Goal: Task Accomplishment & Management: Use online tool/utility

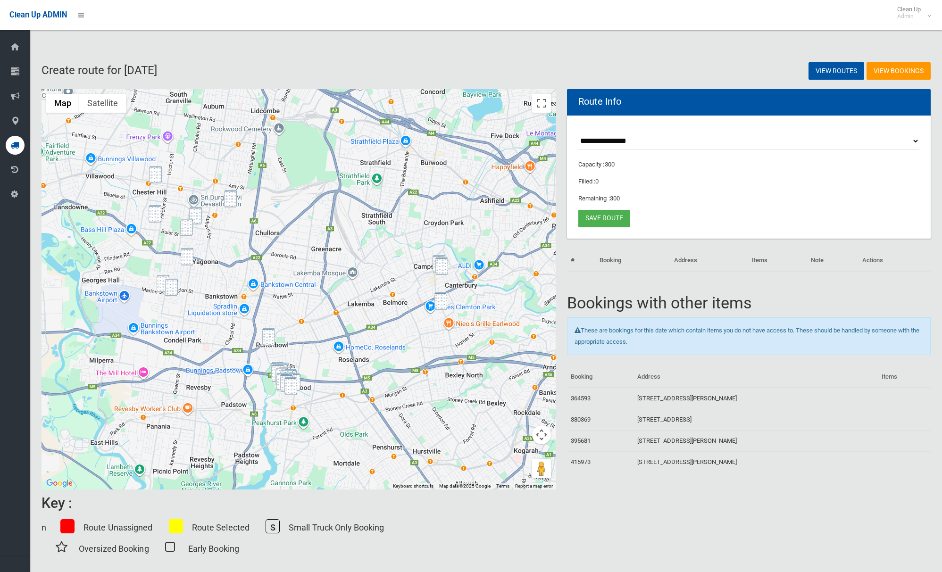
click at [696, 100] on div "Route Info" at bounding box center [749, 102] width 364 height 26
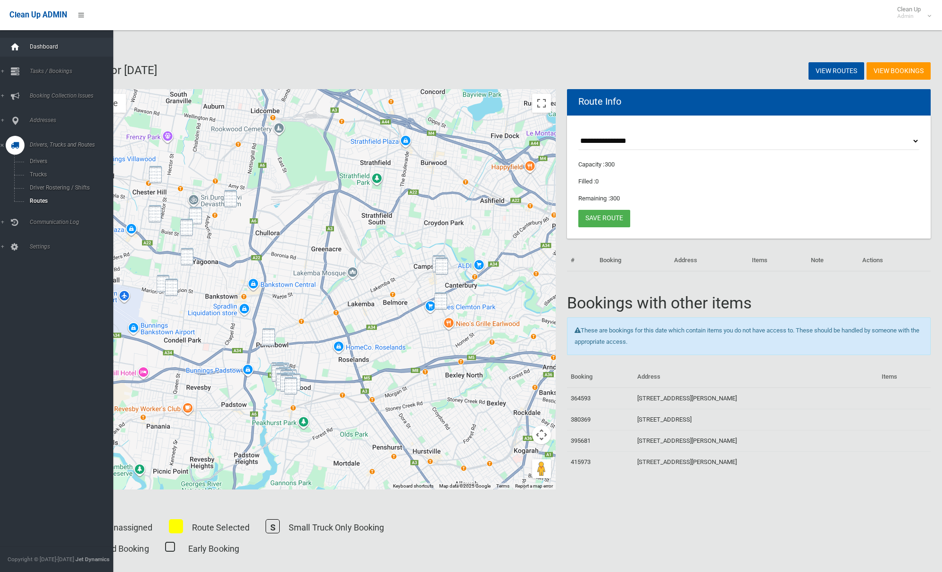
click at [15, 47] on icon at bounding box center [15, 47] width 10 height 19
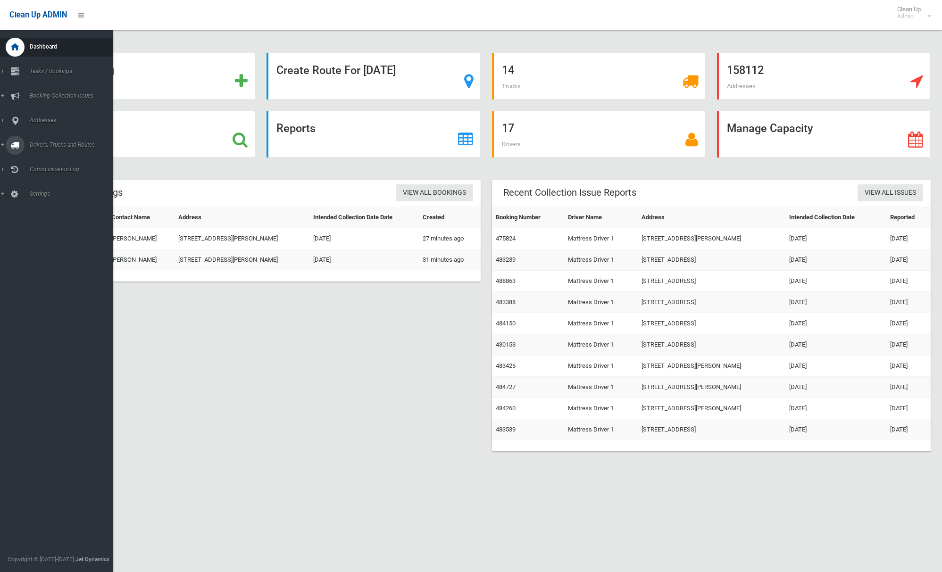
drag, startPoint x: 21, startPoint y: 143, endPoint x: 64, endPoint y: 142, distance: 42.5
click at [21, 143] on div at bounding box center [15, 145] width 19 height 19
click at [56, 71] on span "Tasks / Bookings" at bounding box center [70, 71] width 86 height 7
click at [52, 85] on span "All Bookings" at bounding box center [66, 87] width 78 height 7
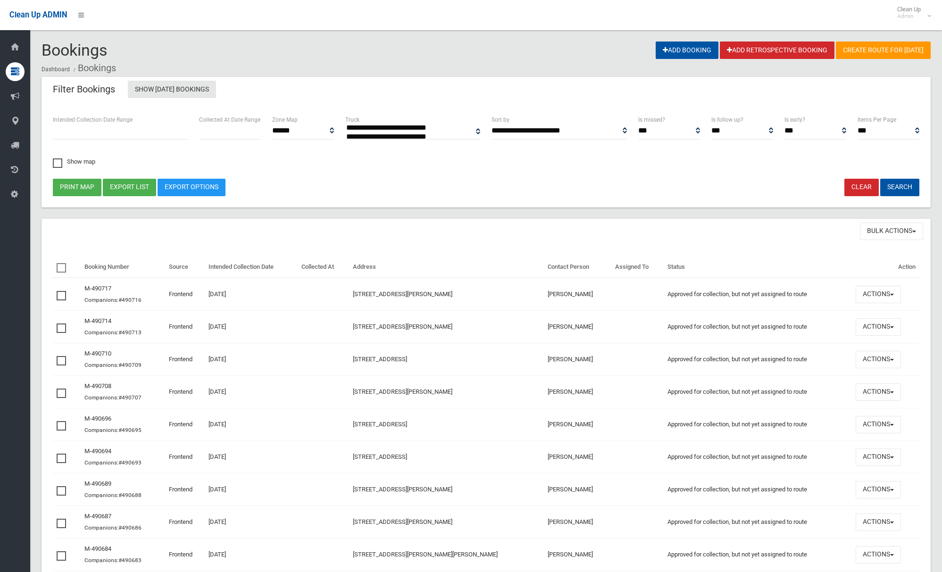
select select
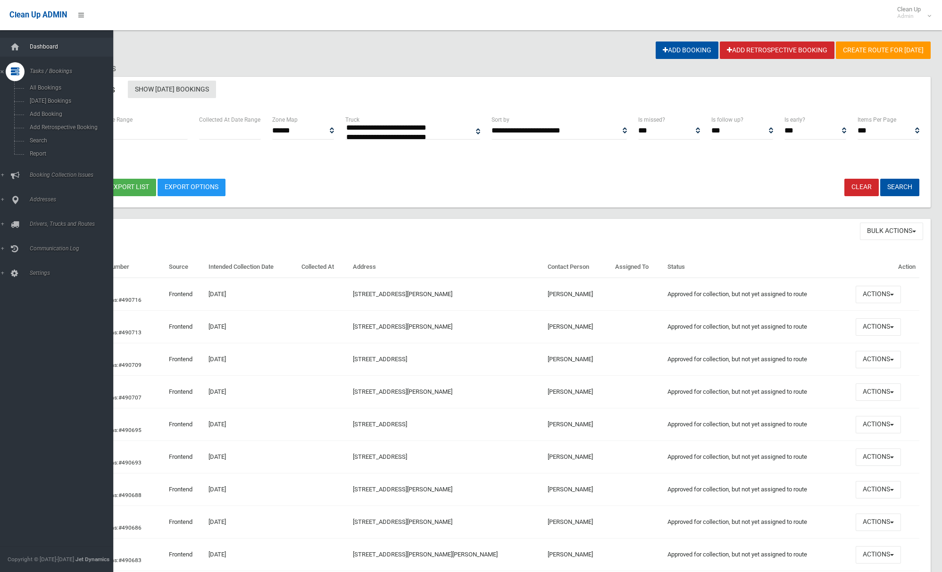
click at [25, 46] on link "Dashboard" at bounding box center [56, 47] width 113 height 19
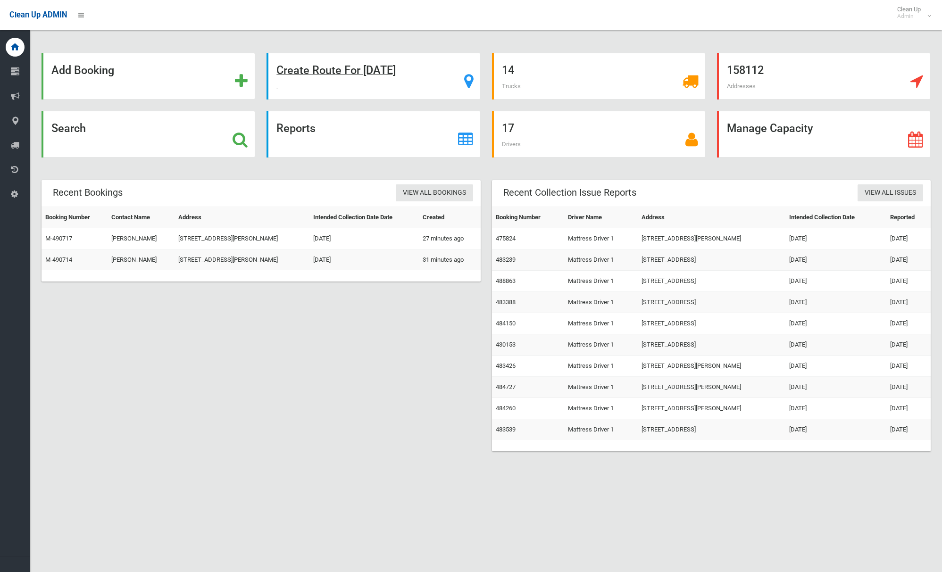
click at [349, 69] on strong "Create Route For Tomorrow" at bounding box center [336, 70] width 119 height 13
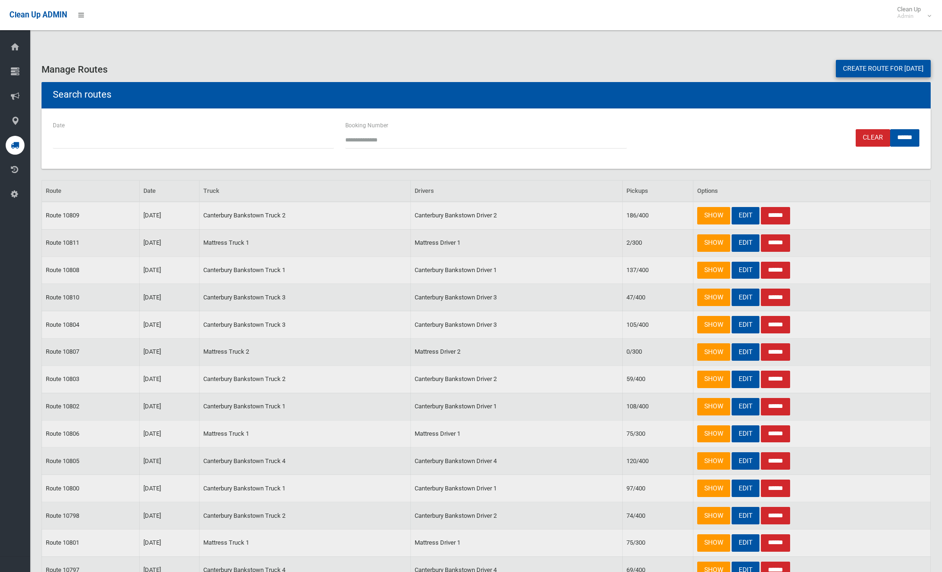
click at [783, 245] on input "******" at bounding box center [775, 243] width 29 height 17
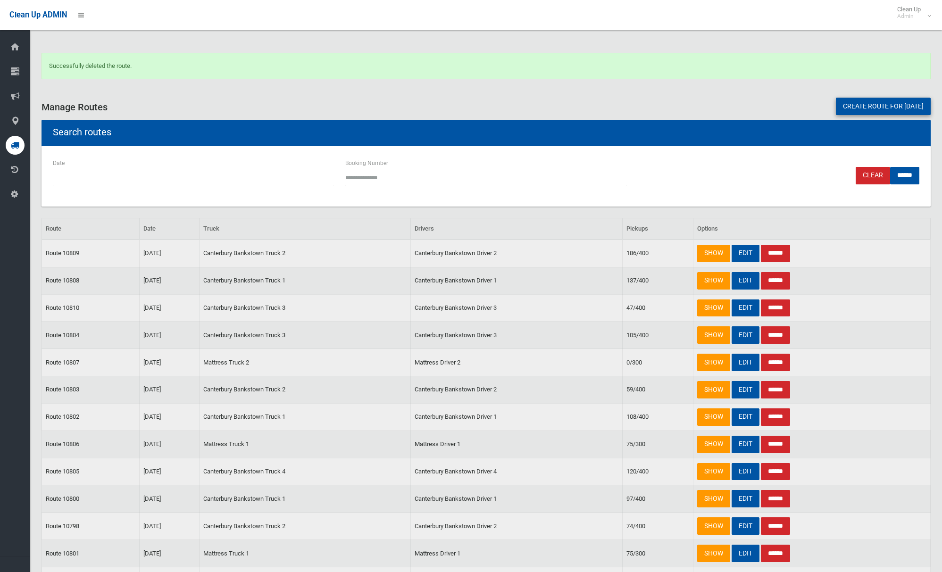
click at [870, 107] on link "Create route for [DATE]" at bounding box center [883, 106] width 95 height 17
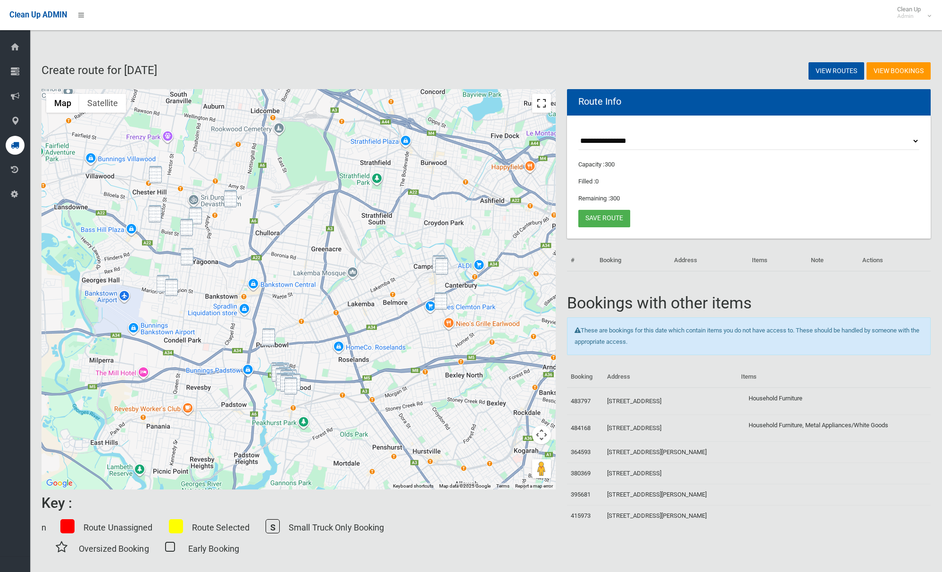
click at [538, 107] on button "Toggle fullscreen view" at bounding box center [541, 103] width 19 height 19
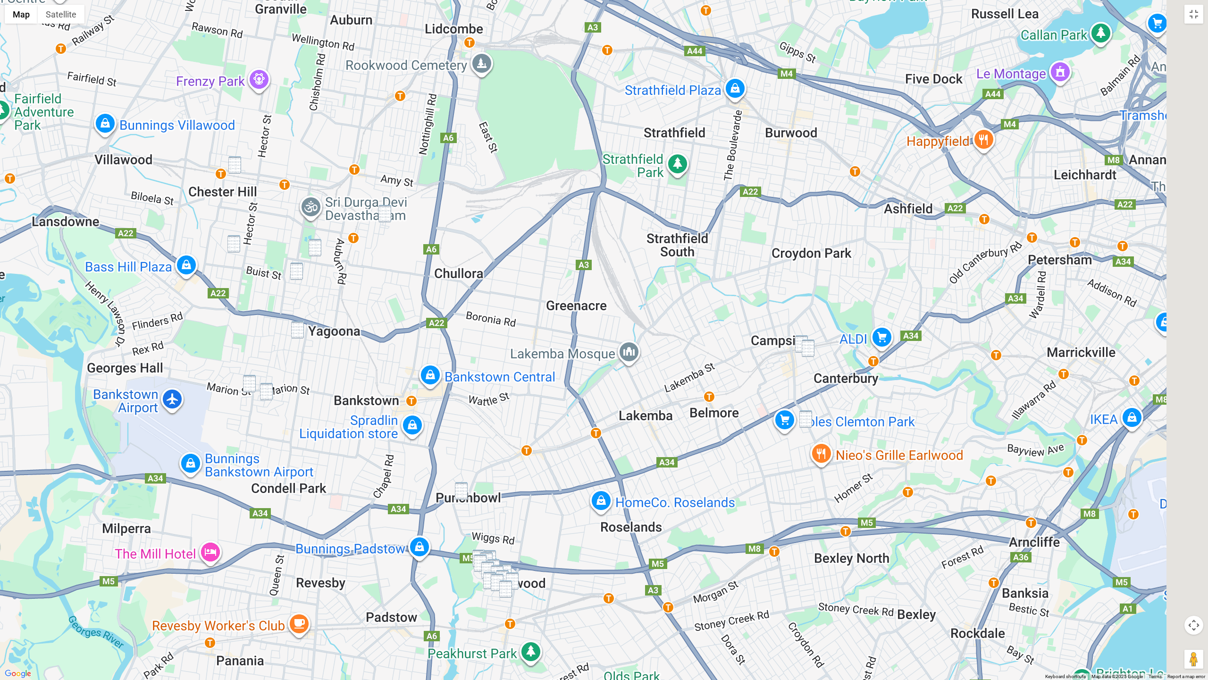
drag, startPoint x: 669, startPoint y: 302, endPoint x: 556, endPoint y: 230, distance: 133.7
click at [677, 211] on div at bounding box center [604, 340] width 1208 height 680
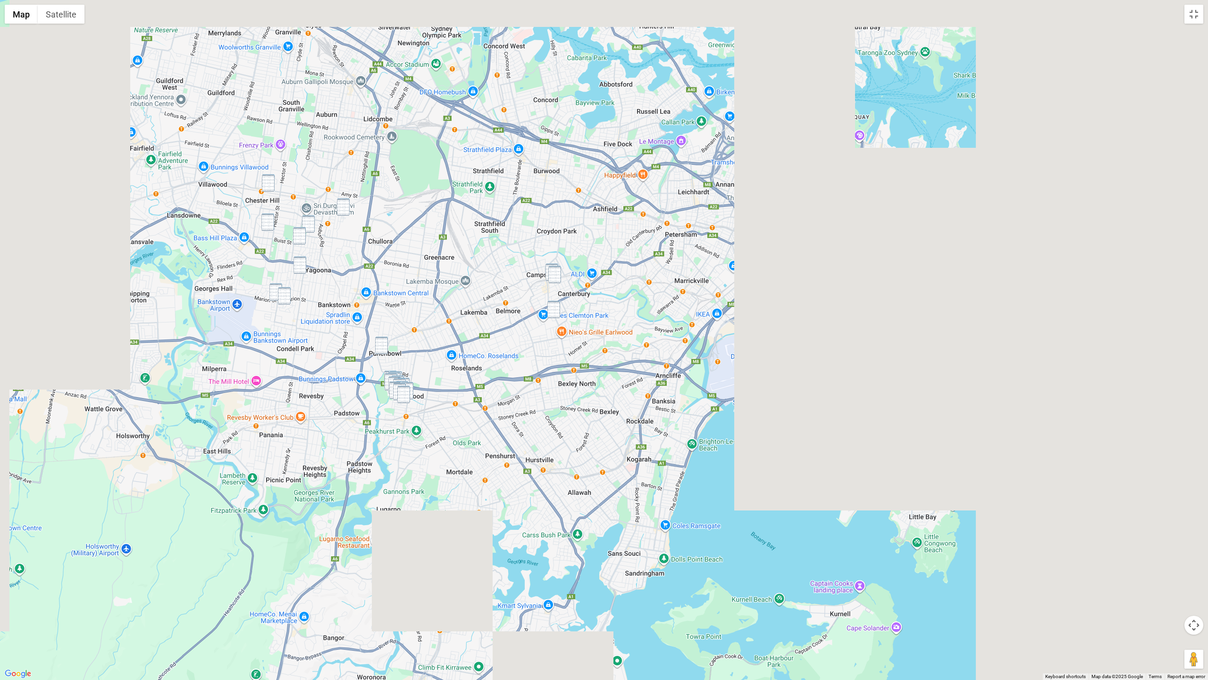
click at [268, 188] on img "113 Waldron Road, CHESTER HILL NSW 2162" at bounding box center [268, 182] width 13 height 17
click at [340, 207] on img "31 Purvis Avenue, POTTS HILL NSW 2143" at bounding box center [343, 206] width 13 height 17
drag, startPoint x: 268, startPoint y: 221, endPoint x: 284, endPoint y: 222, distance: 15.6
click at [268, 221] on img "42 Robertson Road, CHESTER HILL NSW 2162" at bounding box center [267, 221] width 13 height 17
drag, startPoint x: 312, startPoint y: 222, endPoint x: 304, endPoint y: 230, distance: 11.7
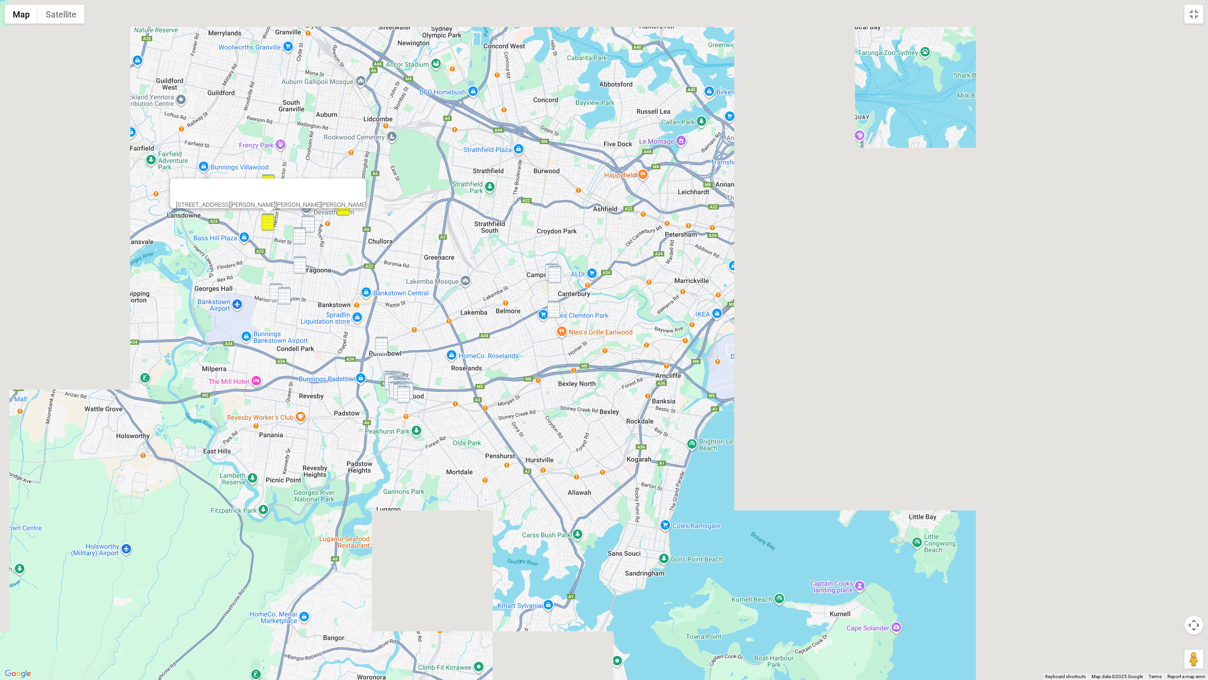
click at [312, 222] on img "44 Mc Crossin Avenue, BIRRONG NSW 2143" at bounding box center [308, 223] width 13 height 17
drag, startPoint x: 301, startPoint y: 234, endPoint x: 303, endPoint y: 260, distance: 25.6
click at [301, 234] on img "211 Woods Road, YAGOONA NSW 2199" at bounding box center [299, 235] width 13 height 17
drag, startPoint x: 303, startPoint y: 266, endPoint x: 296, endPoint y: 275, distance: 11.8
click at [303, 267] on img "32 The Avenue, YAGOONA NSW 2199" at bounding box center [300, 264] width 13 height 17
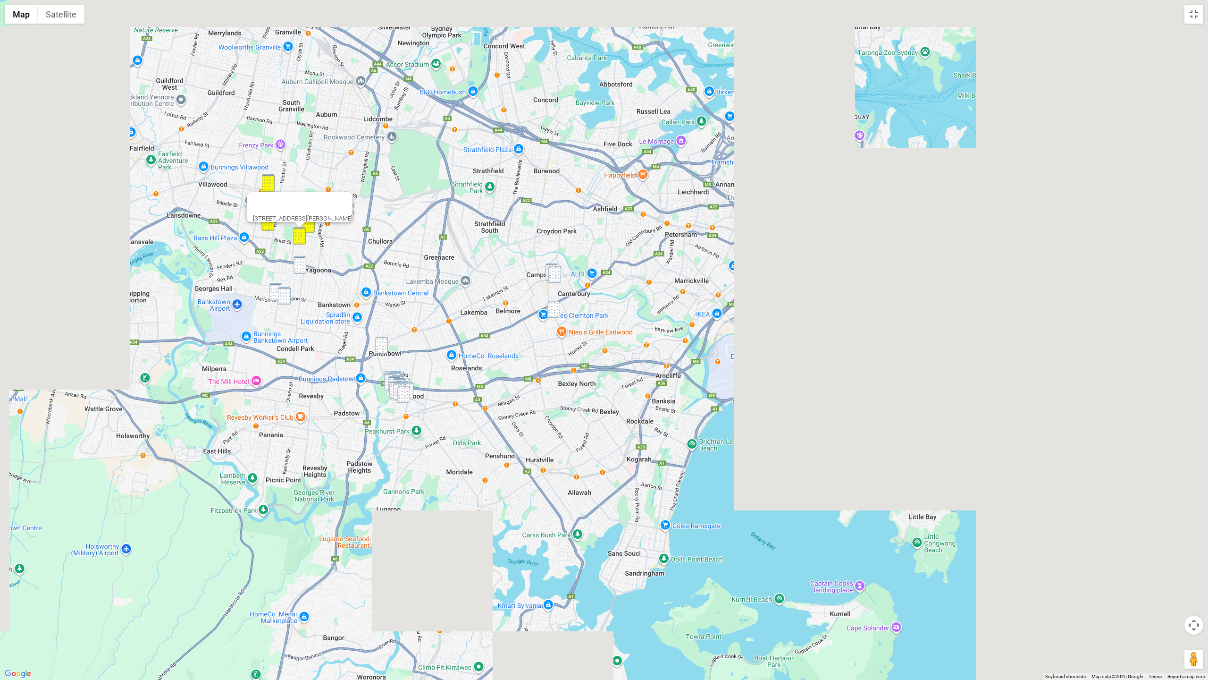
click at [274, 289] on img "354 Marion Street, CONDELL PARK NSW 2200" at bounding box center [275, 291] width 13 height 17
click at [282, 291] on img "42 Allison Avenue, CONDELL PARK NSW 2200" at bounding box center [284, 295] width 13 height 17
click at [389, 226] on div "[STREET_ADDRESS][PERSON_NAME]" at bounding box center [604, 340] width 1208 height 680
click at [545, 269] on div "[STREET_ADDRESS][PERSON_NAME]" at bounding box center [604, 340] width 1208 height 680
click at [556, 274] on img "17 Duke Street, CAMPSIE NSW 2194" at bounding box center [554, 274] width 13 height 17
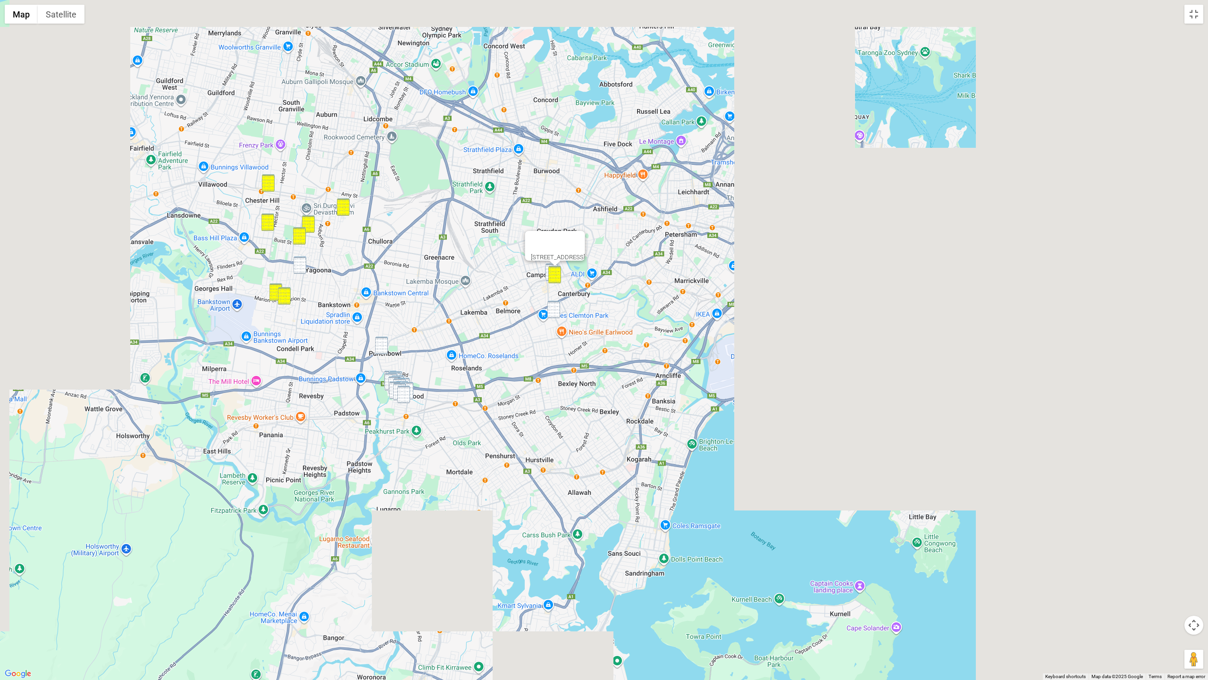
click at [545, 269] on div "[STREET_ADDRESS]" at bounding box center [604, 340] width 1208 height 680
click at [546, 270] on img "41 South Parade, CAMPSIE NSW 2194" at bounding box center [552, 271] width 13 height 17
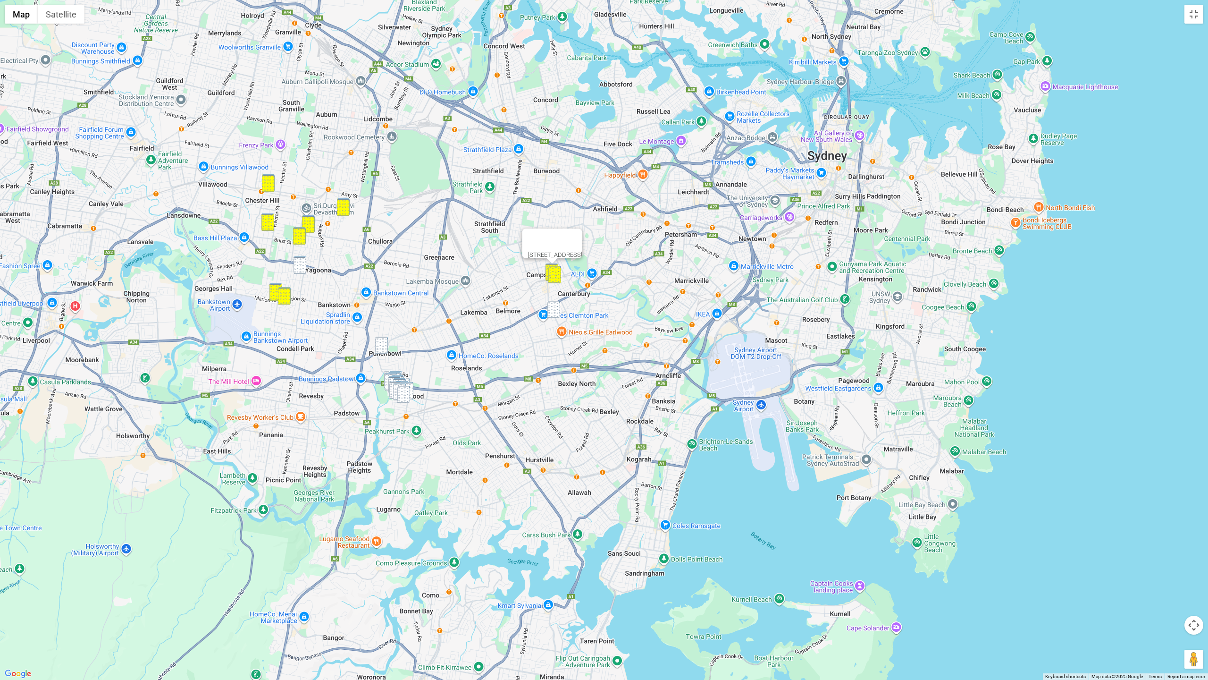
click at [304, 269] on img "32 The Avenue, YAGOONA NSW 2199" at bounding box center [300, 264] width 13 height 17
click at [382, 344] on img "1562 Canterbury Road, PUNCHBOWL NSW 2196" at bounding box center [381, 344] width 13 height 17
drag, startPoint x: 558, startPoint y: 309, endPoint x: 534, endPoint y: 324, distance: 28.2
click at [558, 309] on img "55 Bexley Road, CAMPSIE NSW 2194" at bounding box center [553, 309] width 13 height 17
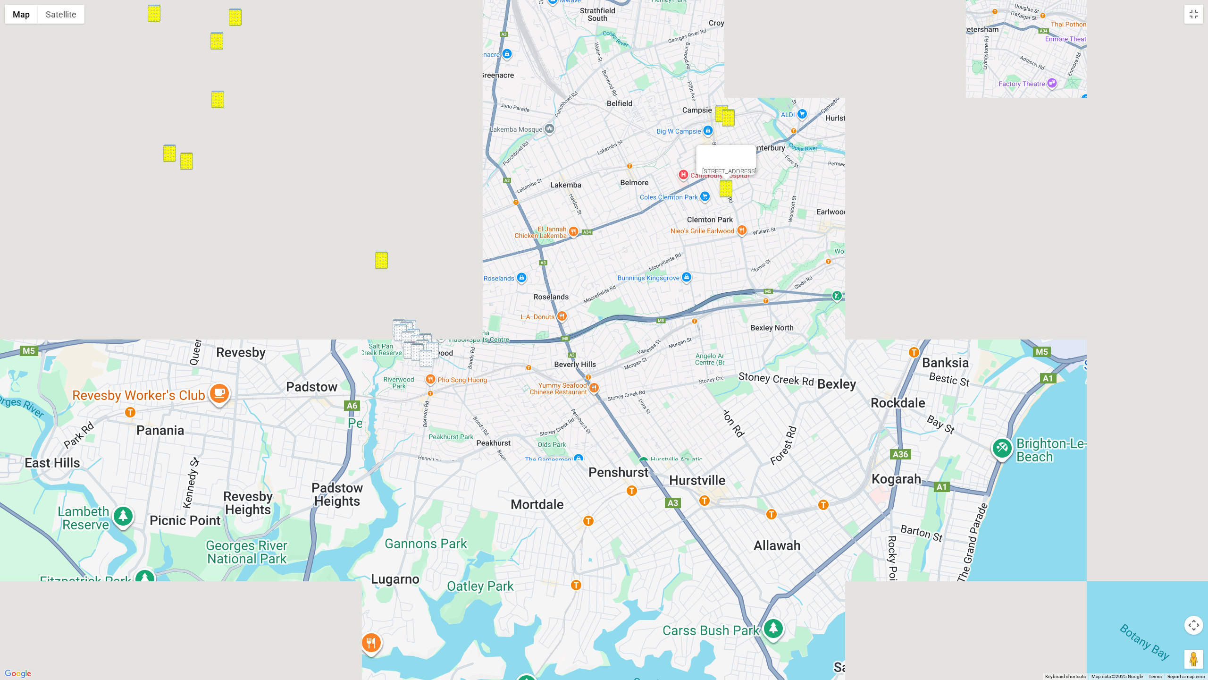
drag, startPoint x: 488, startPoint y: 421, endPoint x: 552, endPoint y: 354, distance: 93.5
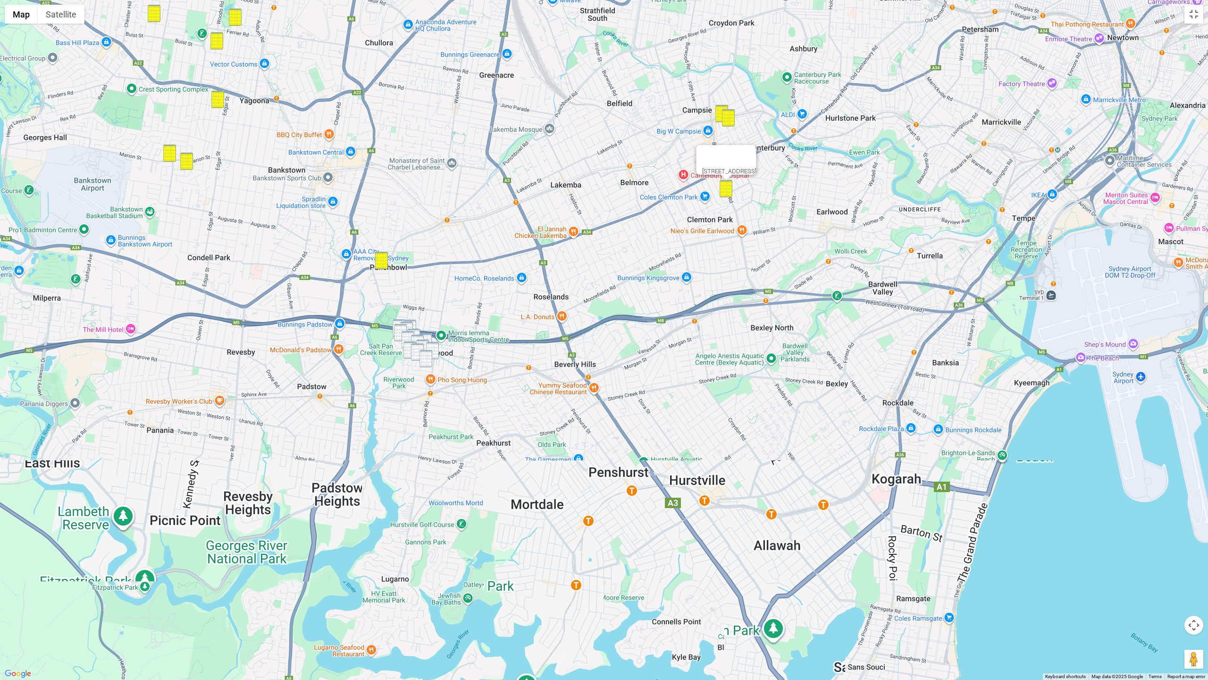
click at [608, 331] on div "55 Bexley Road, CAMPSIE NSW 2194" at bounding box center [604, 340] width 1208 height 680
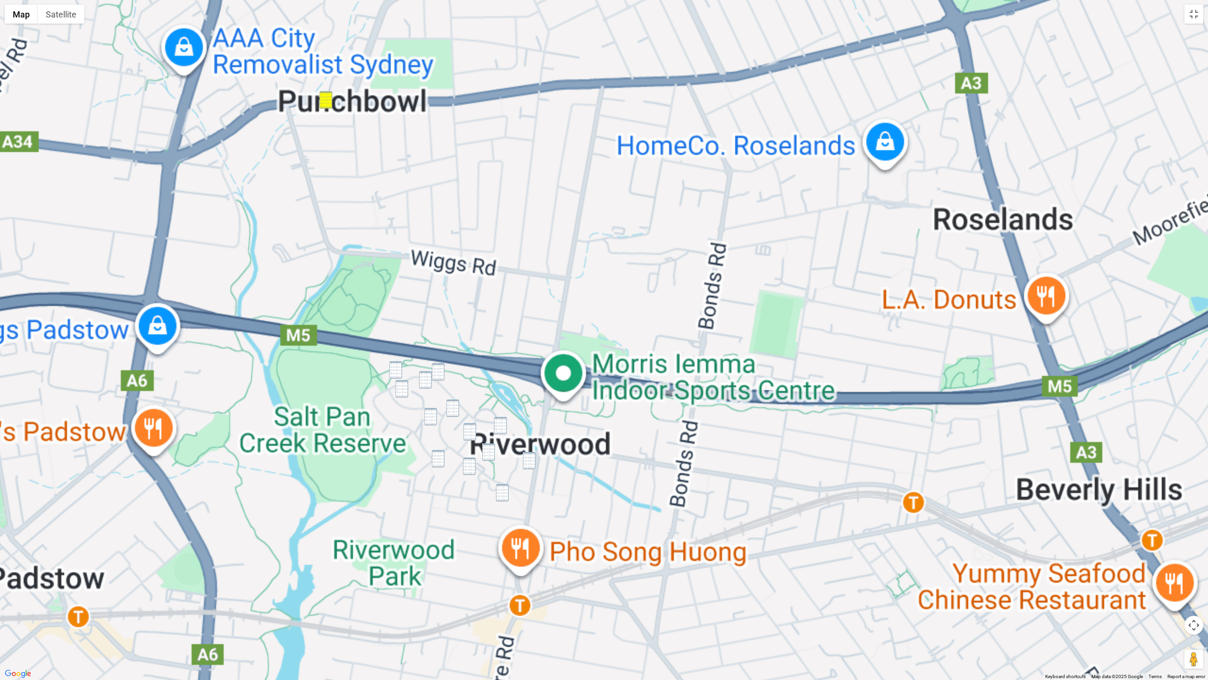
click at [396, 367] on img "48 Kentucky Road, RIVERWOOD NSW 2210" at bounding box center [395, 369] width 13 height 17
drag, startPoint x: 436, startPoint y: 369, endPoint x: 421, endPoint y: 381, distance: 18.8
click at [436, 369] on img "60 Kentucky Road, RIVERWOOD NSW 2210" at bounding box center [438, 371] width 13 height 17
drag, startPoint x: 421, startPoint y: 381, endPoint x: 409, endPoint y: 389, distance: 14.4
click at [420, 381] on img "37 Kentucky Road, RIVERWOOD NSW 2210" at bounding box center [425, 379] width 13 height 17
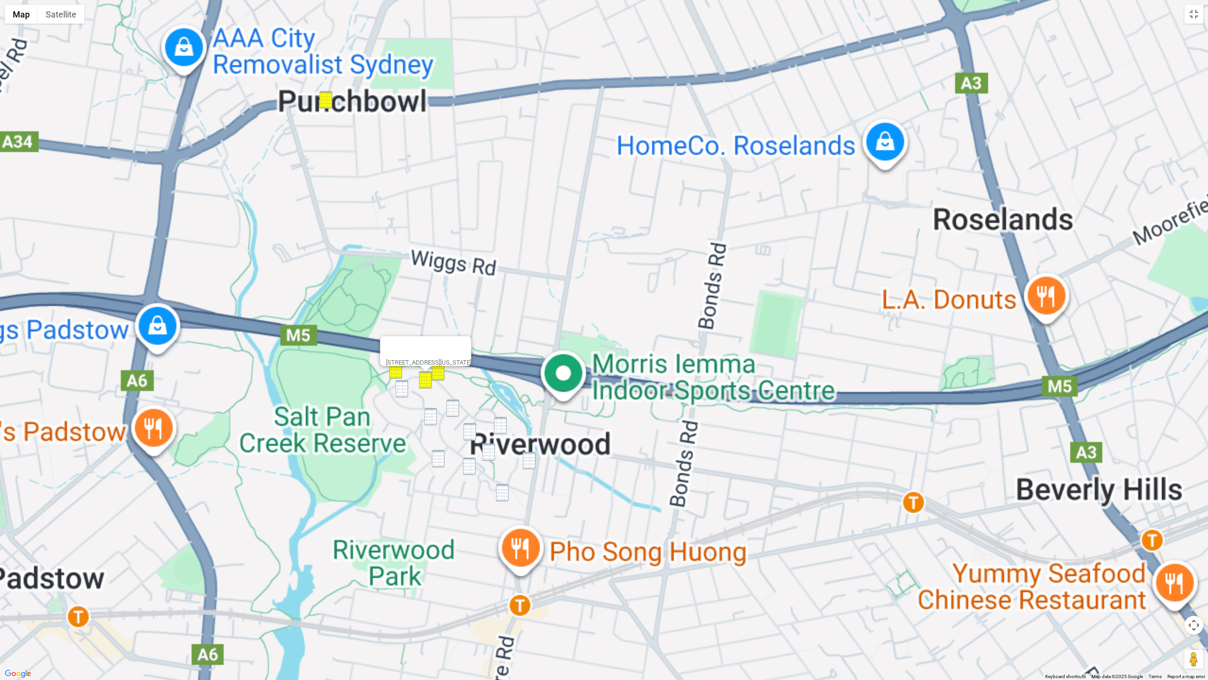
drag, startPoint x: 401, startPoint y: 390, endPoint x: 432, endPoint y: 399, distance: 32.3
click at [401, 390] on img "35 Kentucky Road, RIVERWOOD NSW 2210" at bounding box center [401, 388] width 13 height 17
drag, startPoint x: 454, startPoint y: 404, endPoint x: 435, endPoint y: 420, distance: 24.8
click at [454, 404] on img "1-3 Arizona Place, RIVERWOOD NSW 2210" at bounding box center [452, 407] width 13 height 17
click at [433, 423] on img "23-25 Roosevelt Avenue, RIVERWOOD NSW 2210" at bounding box center [430, 416] width 13 height 17
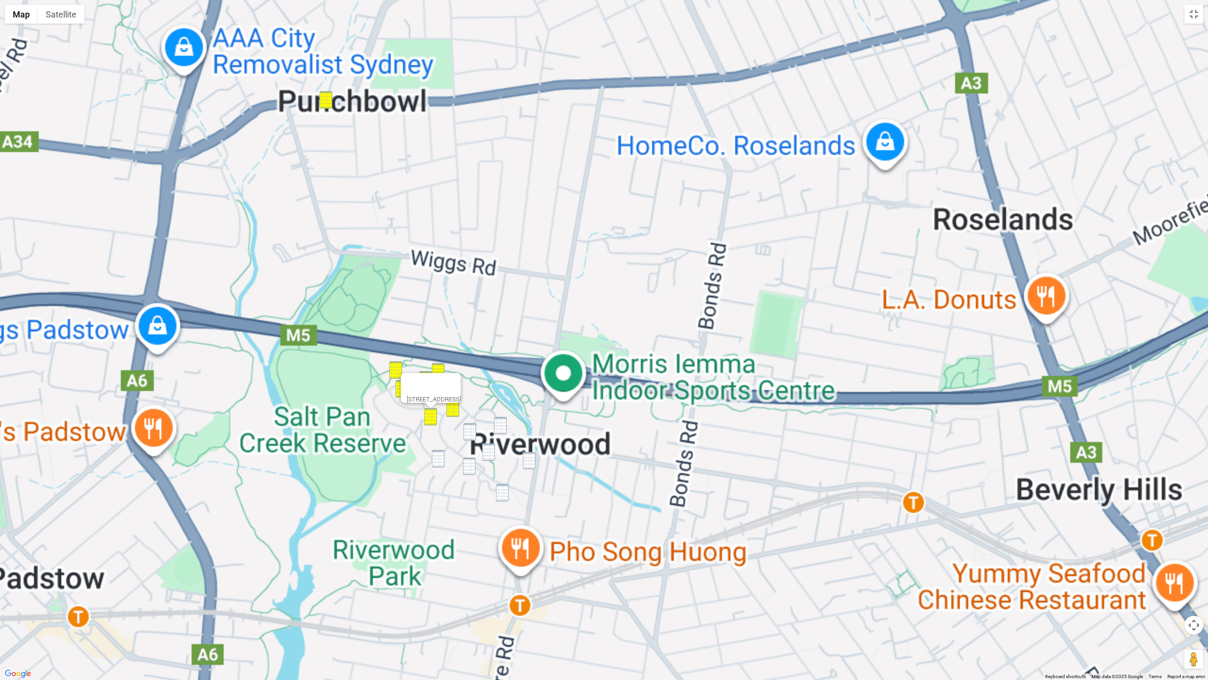
click at [473, 429] on img "1-5 Washington Avenue, RIVERWOOD NSW 2210" at bounding box center [469, 431] width 13 height 17
click at [503, 427] on img "9A-9B Washington Avenue, RIVERWOOD NSW 2210" at bounding box center [500, 425] width 13 height 17
drag, startPoint x: 502, startPoint y: 429, endPoint x: 510, endPoint y: 444, distance: 16.3
click at [502, 429] on img "9A-9B Washington Avenue, RIVERWOOD NSW 2210" at bounding box center [500, 425] width 13 height 17
click at [525, 463] on img "165 Belmore Road North, RIVERWOOD NSW 2210" at bounding box center [529, 460] width 13 height 17
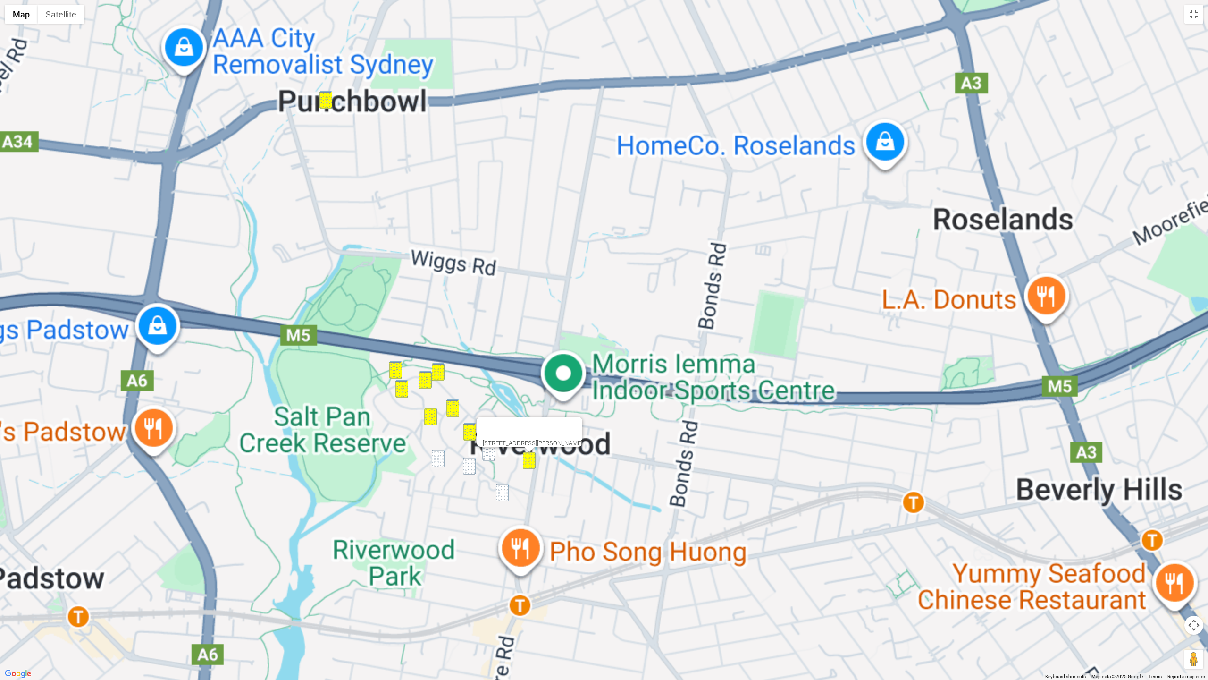
drag, startPoint x: 491, startPoint y: 457, endPoint x: 475, endPoint y: 461, distance: 16.4
click at [491, 457] on img "4 Roosevelt Avenue, RIVERWOOD NSW 2210" at bounding box center [488, 451] width 13 height 17
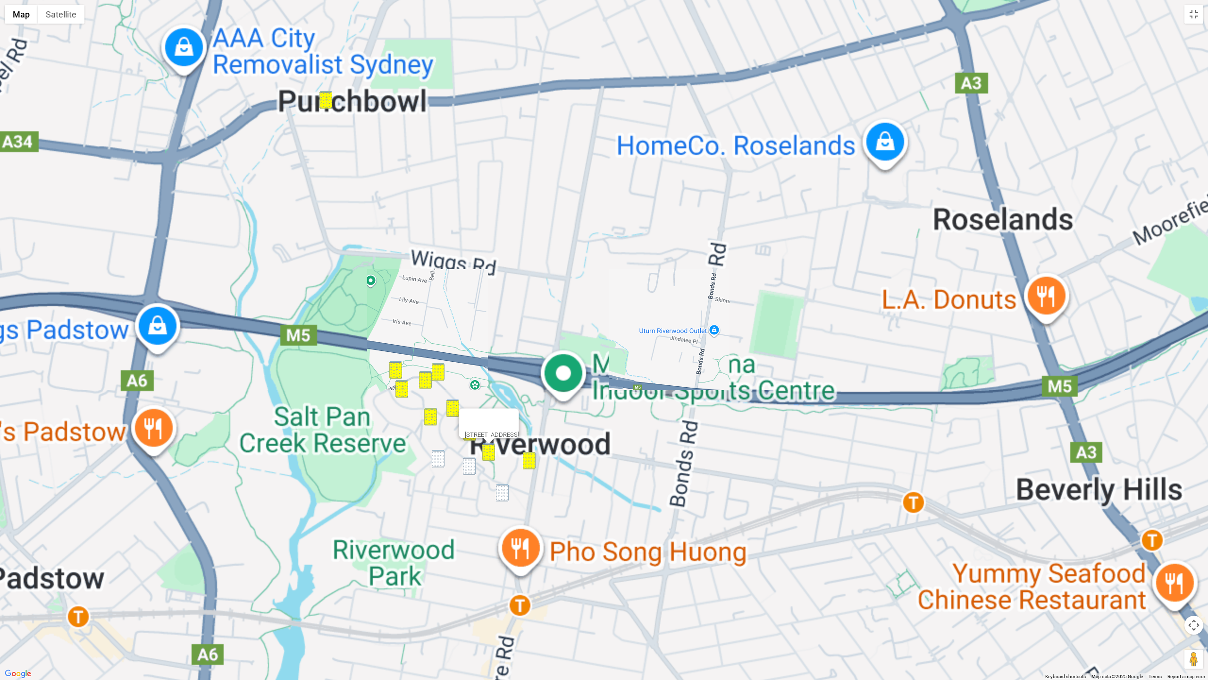
drag, startPoint x: 438, startPoint y: 459, endPoint x: 471, endPoint y: 466, distance: 32.9
click at [439, 459] on img "1 Missouri Place, RIVERWOOD NSW 2210" at bounding box center [438, 458] width 13 height 17
drag, startPoint x: 482, startPoint y: 467, endPoint x: 471, endPoint y: 467, distance: 11.3
click at [482, 467] on div "1 Missouri Place, RIVERWOOD NSW 2210" at bounding box center [604, 340] width 1208 height 680
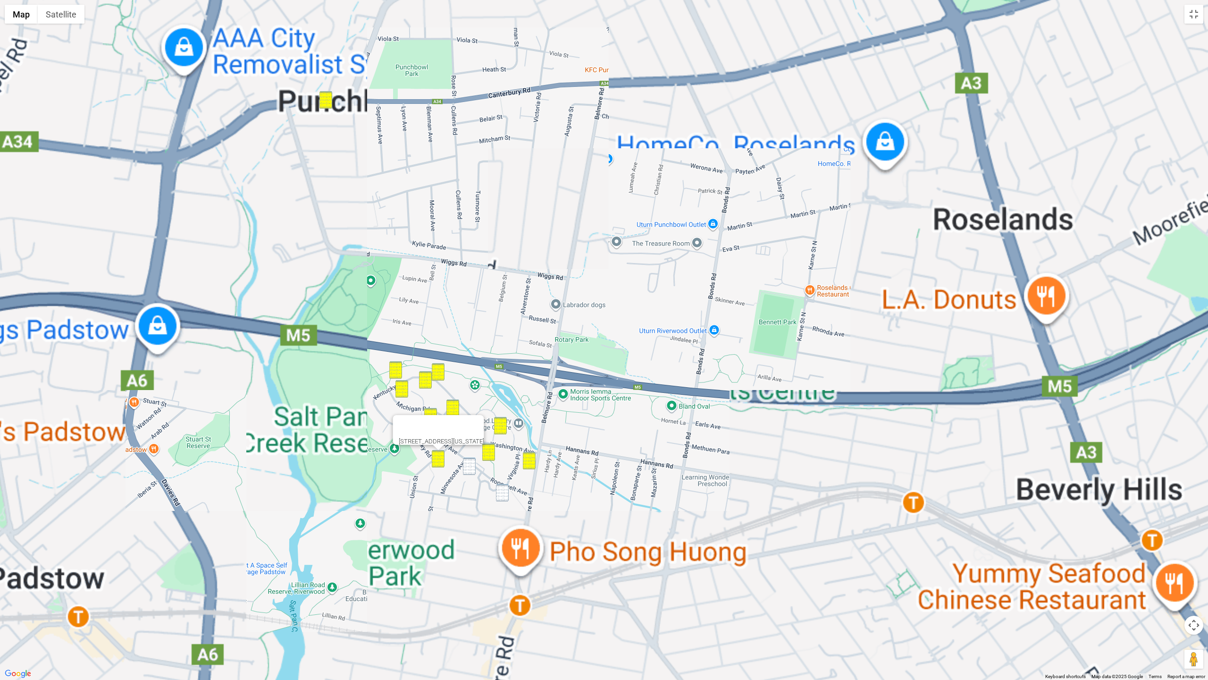
click at [459, 465] on div "1 Missouri Place, RIVERWOOD NSW 2210" at bounding box center [604, 340] width 1208 height 680
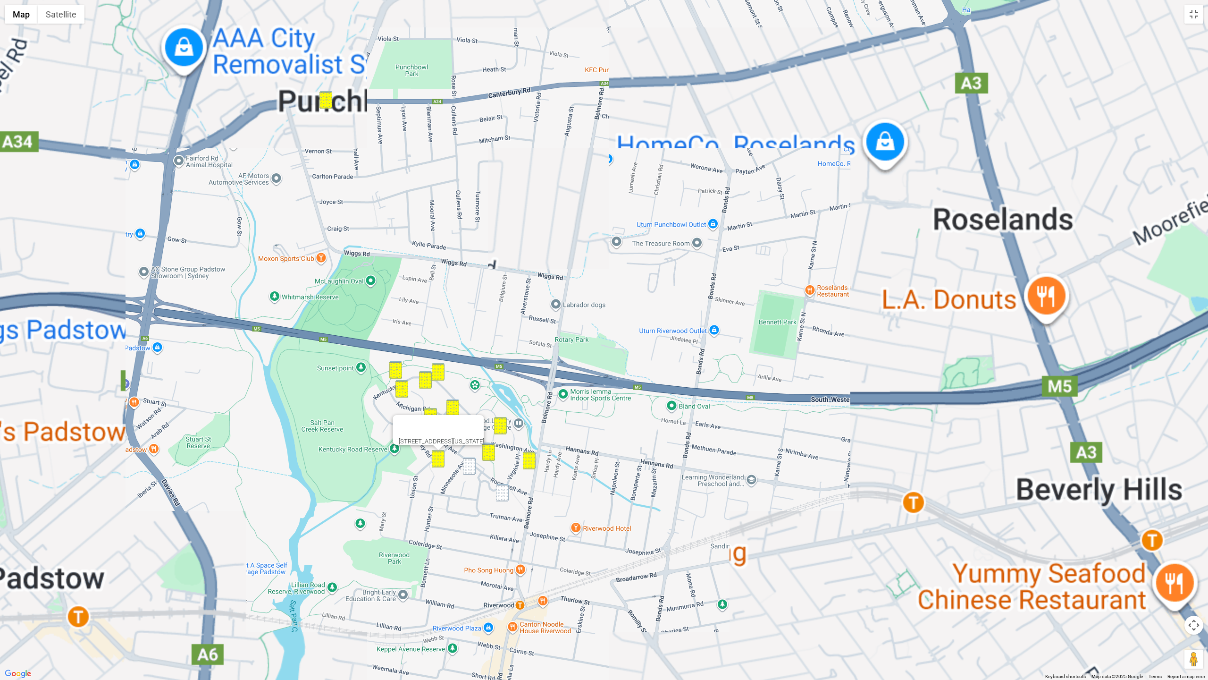
click at [467, 466] on img "1 Tennessee Place, RIVERWOOD NSW 2210" at bounding box center [469, 465] width 13 height 17
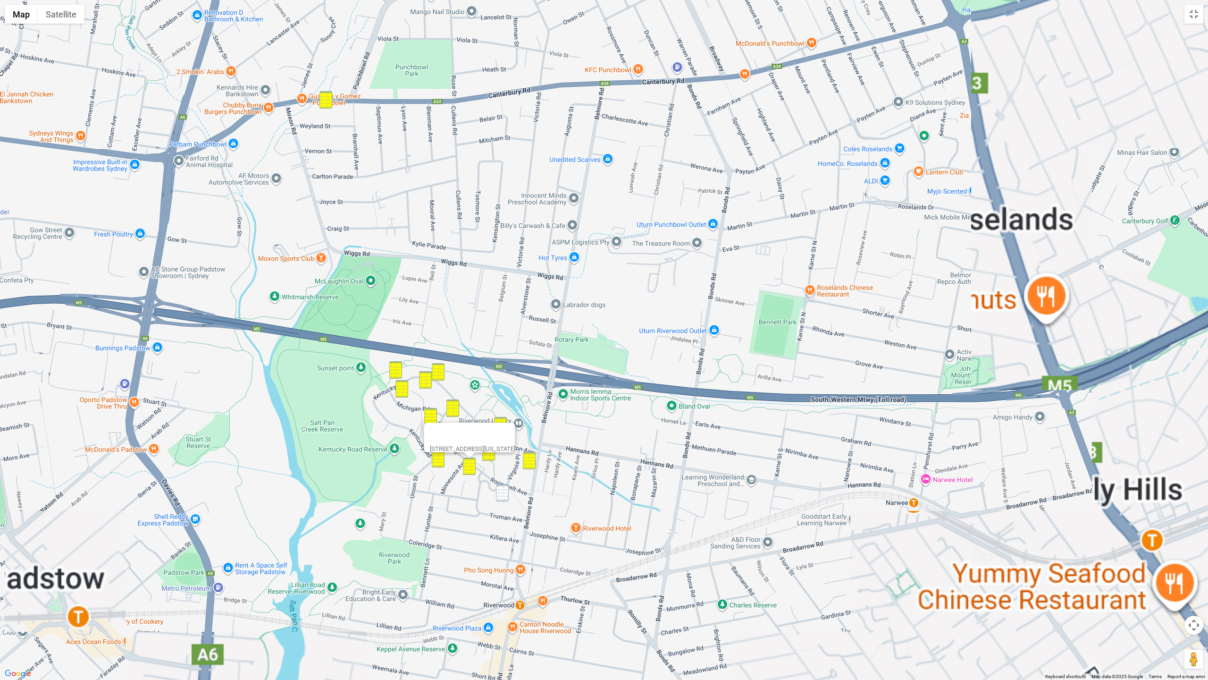
click at [501, 488] on img "3-11 Roosevelt Avenue, RIVERWOOD NSW 2210" at bounding box center [502, 492] width 13 height 17
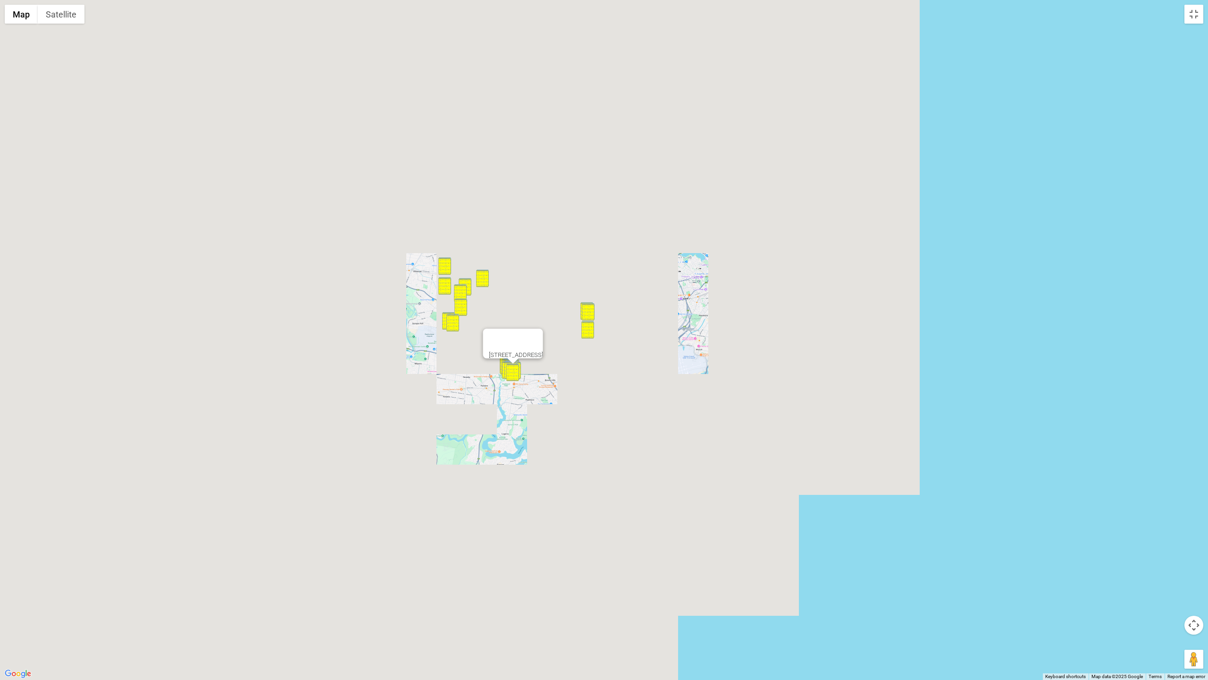
click at [609, 394] on div "3-11 Roosevelt Avenue, RIVERWOOD NSW 2210" at bounding box center [604, 340] width 1208 height 680
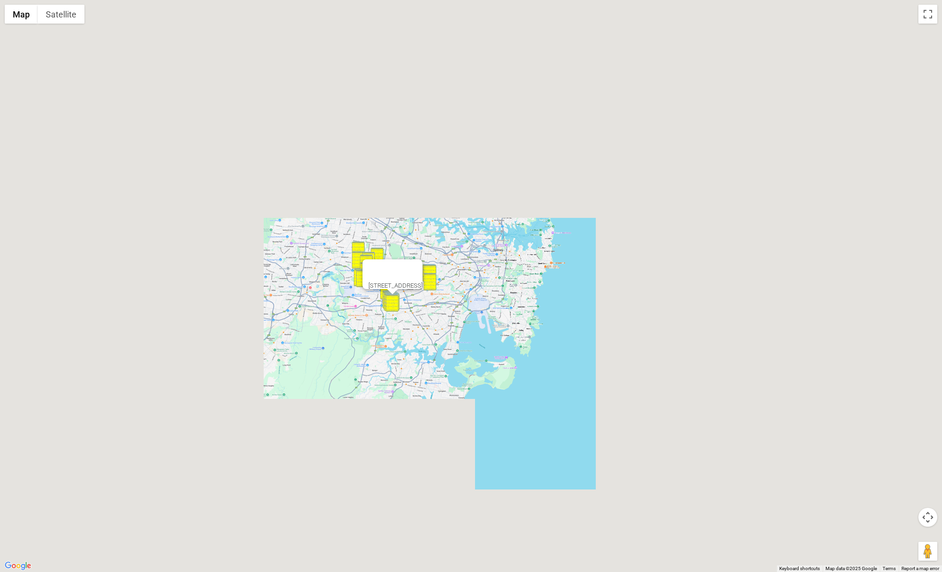
click at [593, 219] on link "Save route" at bounding box center [605, 218] width 52 height 17
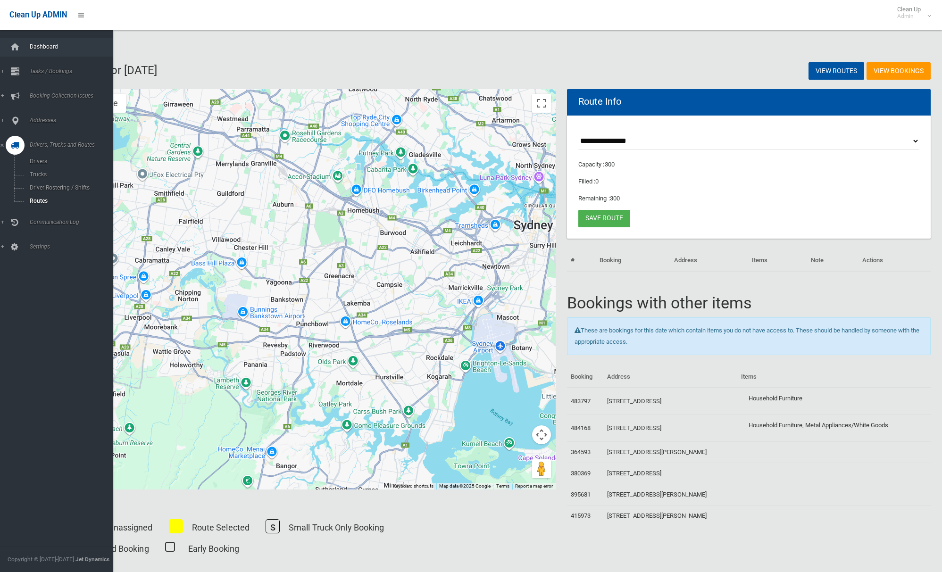
click at [59, 45] on span "Dashboard" at bounding box center [70, 46] width 86 height 7
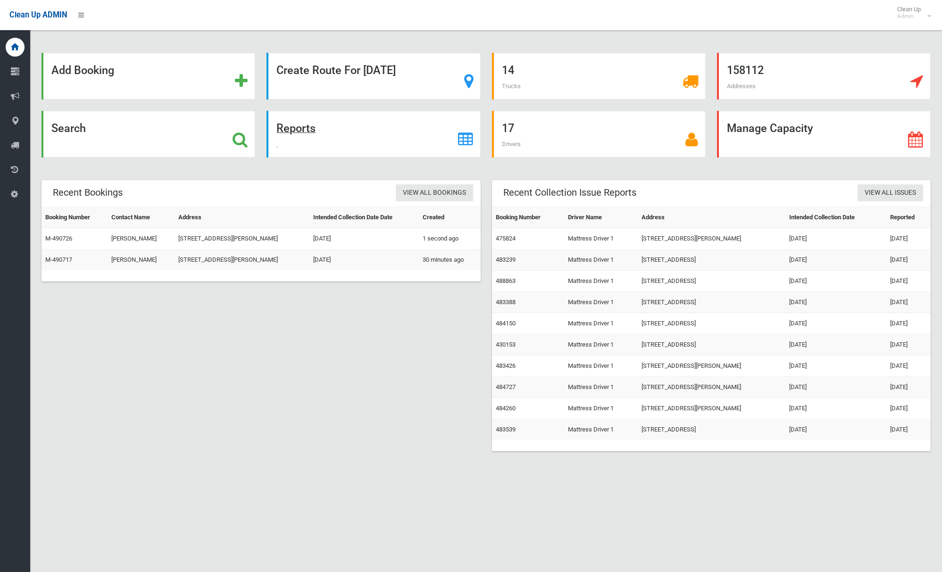
click at [309, 128] on strong "Reports" at bounding box center [296, 128] width 39 height 13
drag, startPoint x: 309, startPoint y: 128, endPoint x: 313, endPoint y: 129, distance: 4.8
click at [310, 128] on strong "Reports" at bounding box center [296, 128] width 39 height 13
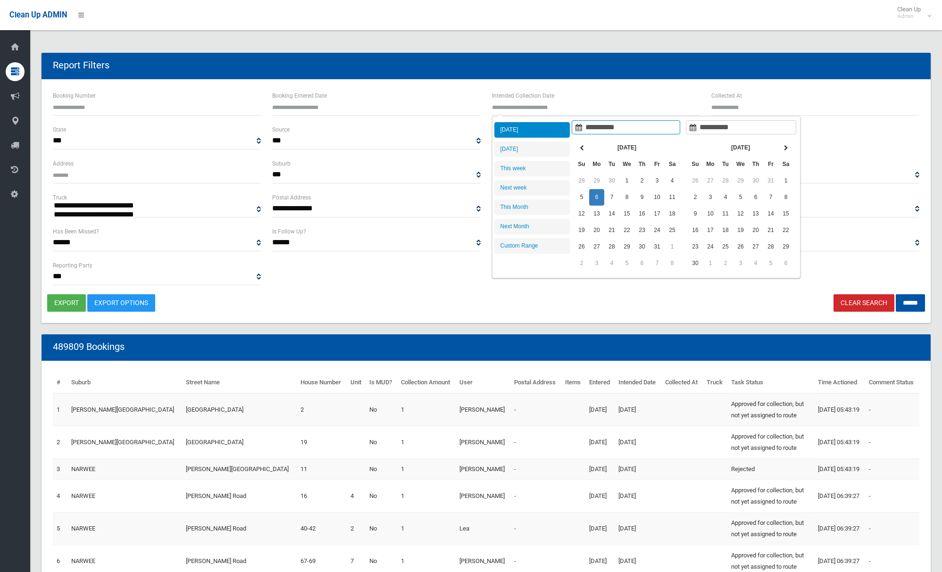
select select
type input "**********"
click at [547, 149] on li "Tomorrow" at bounding box center [533, 150] width 76 height 16
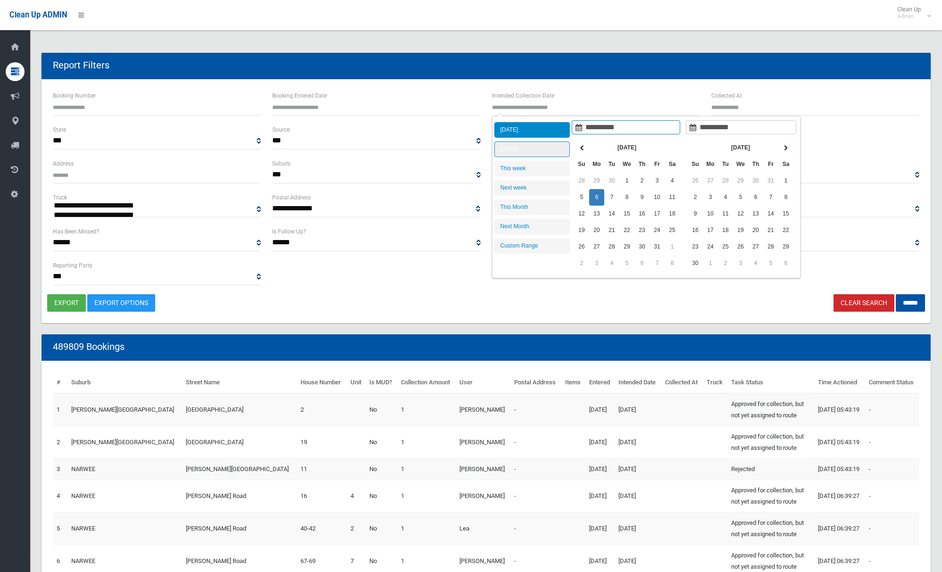
type input "**********"
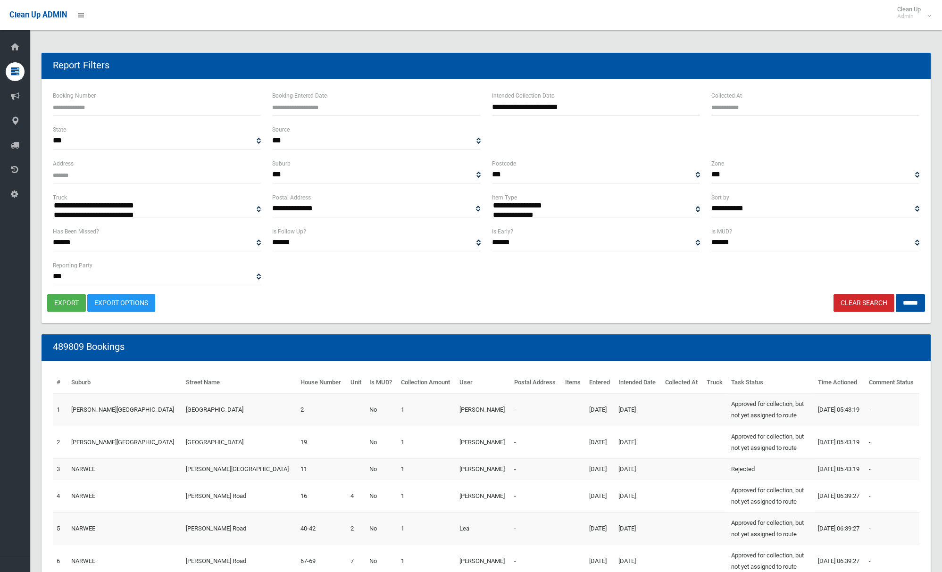
select select "**"
click at [898, 304] on input "******" at bounding box center [910, 302] width 29 height 17
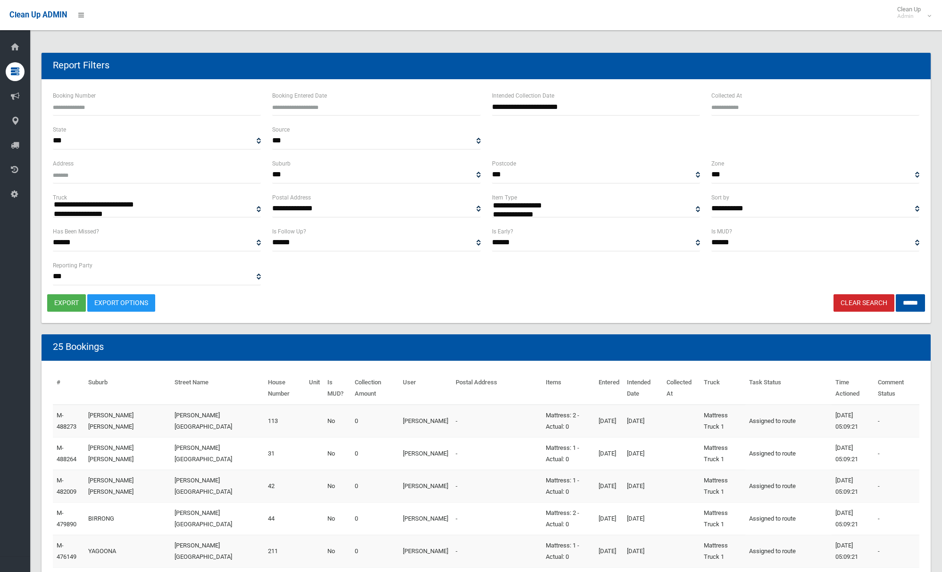
select select
click at [858, 303] on link "Clear Search" at bounding box center [864, 302] width 61 height 17
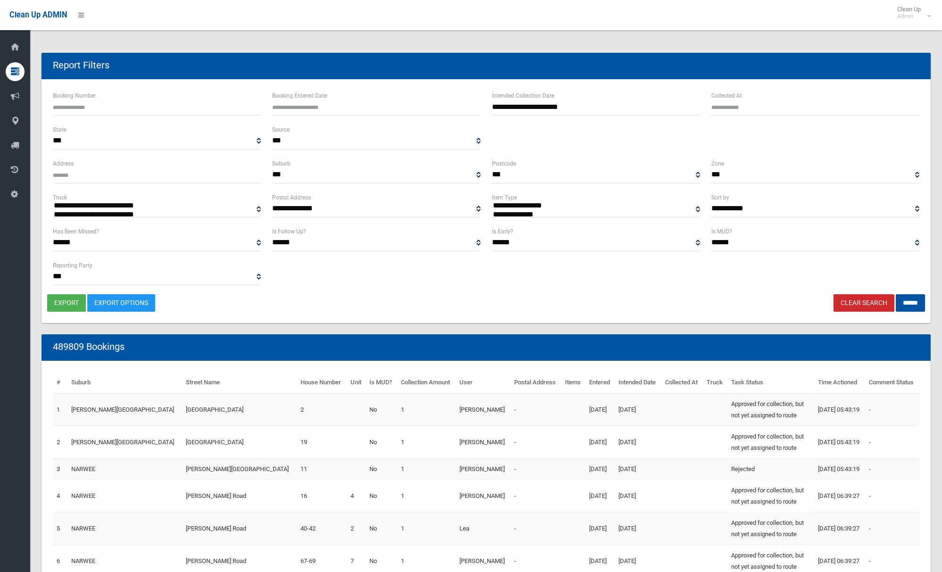
select select
select select "**"
click at [922, 306] on input "******" at bounding box center [910, 302] width 29 height 17
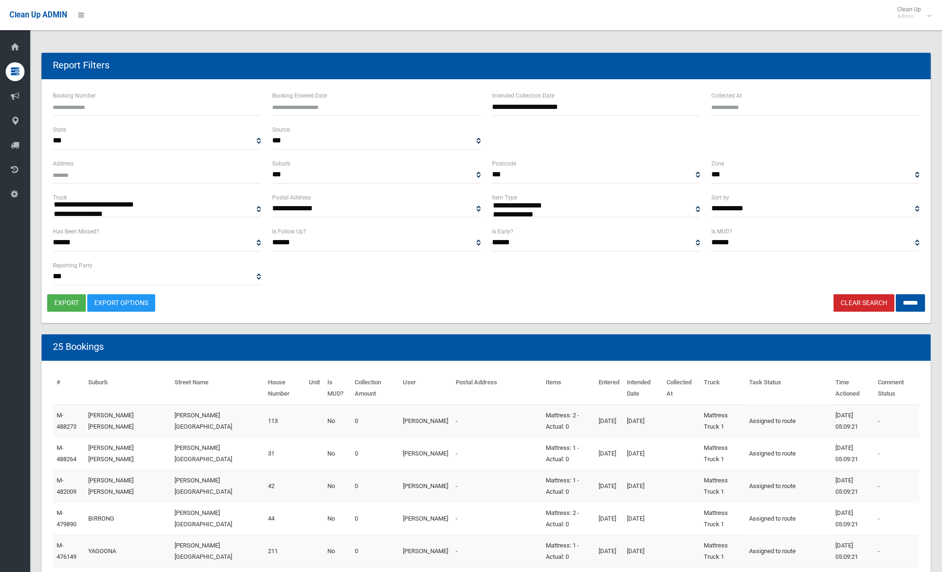
select select
drag, startPoint x: 0, startPoint y: 0, endPoint x: 61, endPoint y: 303, distance: 309.1
click at [61, 303] on button "export" at bounding box center [66, 302] width 39 height 17
